Goal: Information Seeking & Learning: Learn about a topic

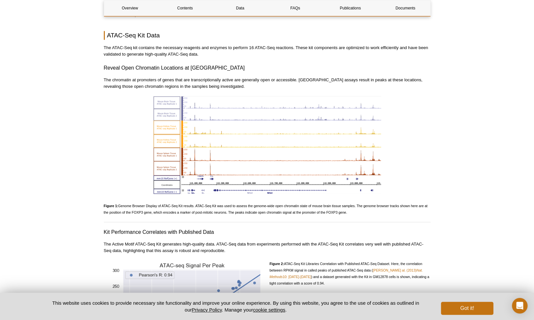
scroll to position [664, 0]
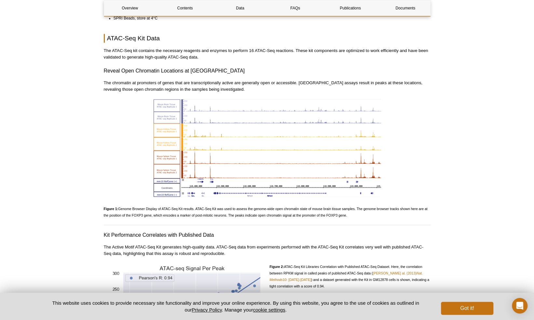
click at [282, 147] on img at bounding box center [267, 148] width 228 height 98
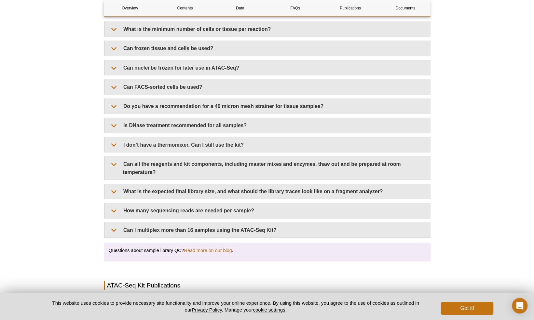
scroll to position [1224, 0]
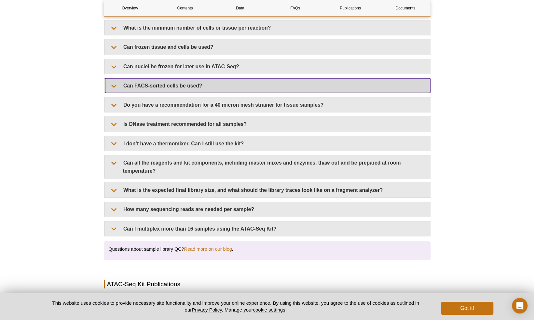
click at [180, 78] on summary "Can FACS-sorted cells be used?" at bounding box center [267, 85] width 325 height 15
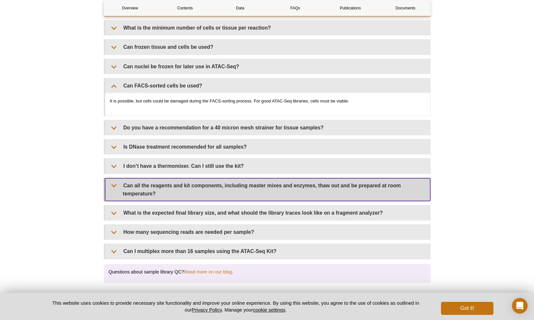
click at [301, 180] on summary "Can all the reagents and kit components, including master mixes and enzymes, th…" at bounding box center [267, 189] width 325 height 23
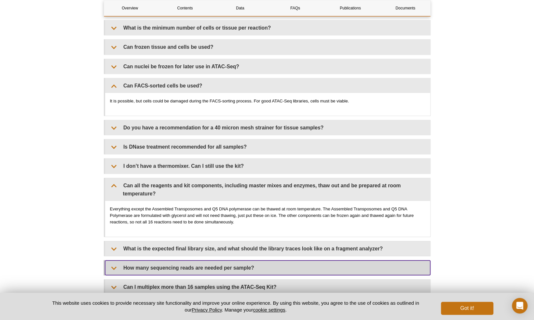
click at [309, 261] on summary "How many sequencing reads are needed per sample?" at bounding box center [267, 268] width 325 height 15
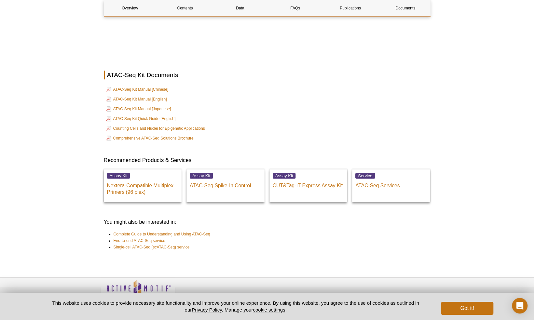
scroll to position [1832, 0]
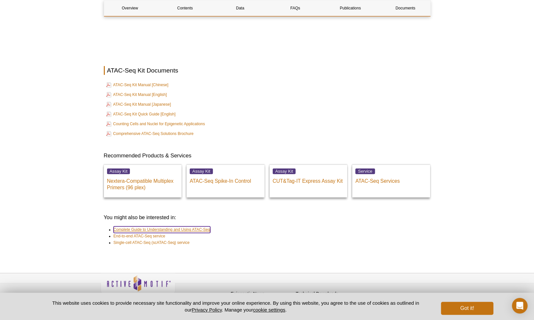
click at [184, 227] on link "Complete Guide to Understanding and Using ATAC-Seq" at bounding box center [162, 230] width 97 height 7
